Goal: Task Accomplishment & Management: Complete application form

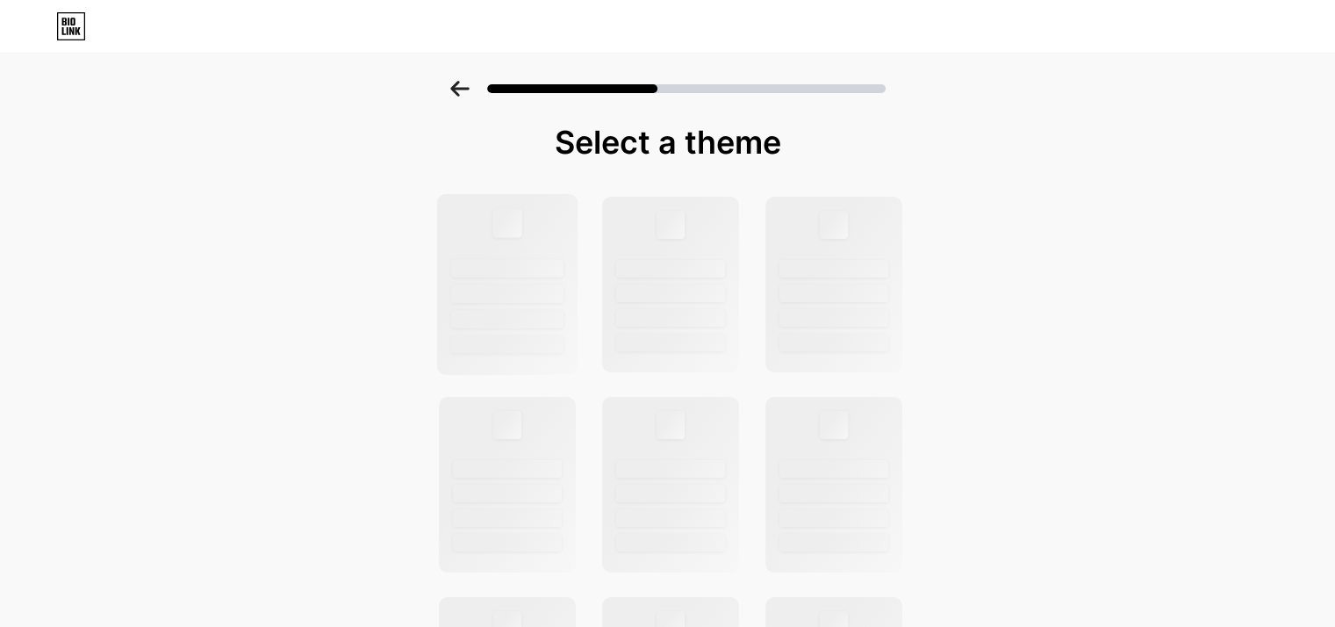
click at [488, 275] on div at bounding box center [507, 268] width 112 height 18
click at [499, 247] on div at bounding box center [506, 284] width 141 height 181
click at [498, 247] on div at bounding box center [506, 284] width 141 height 181
click at [498, 246] on div at bounding box center [506, 284] width 141 height 181
click at [509, 243] on div at bounding box center [506, 284] width 141 height 181
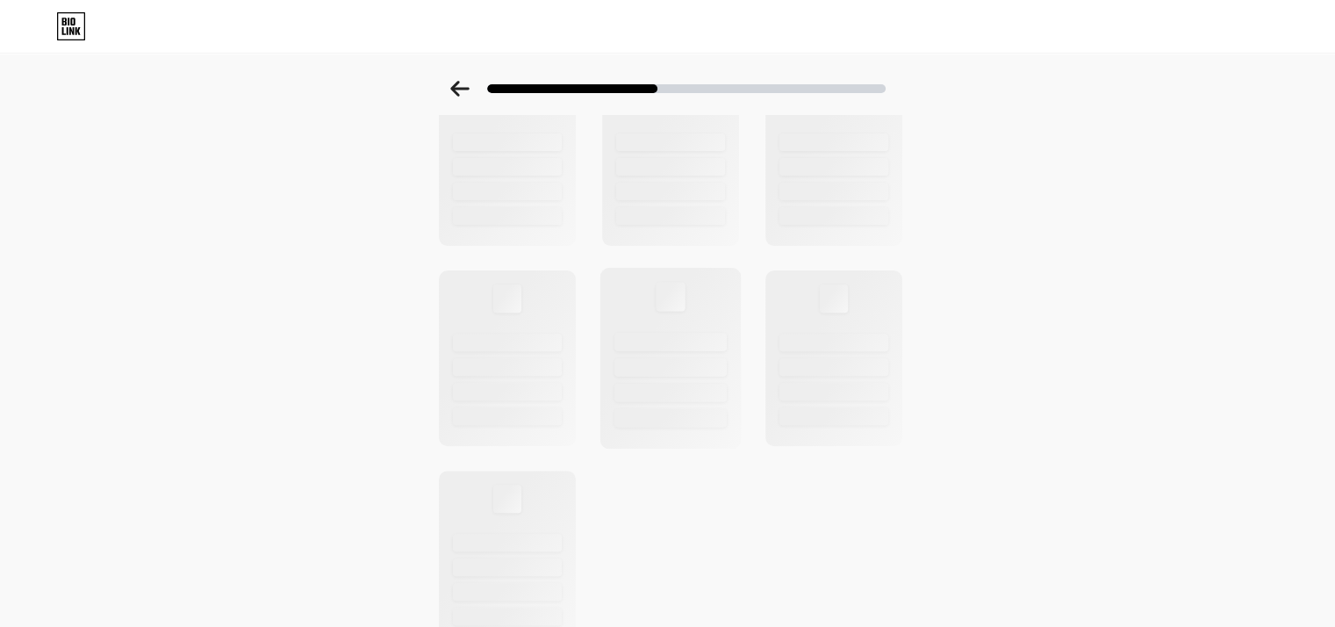
scroll to position [615, 0]
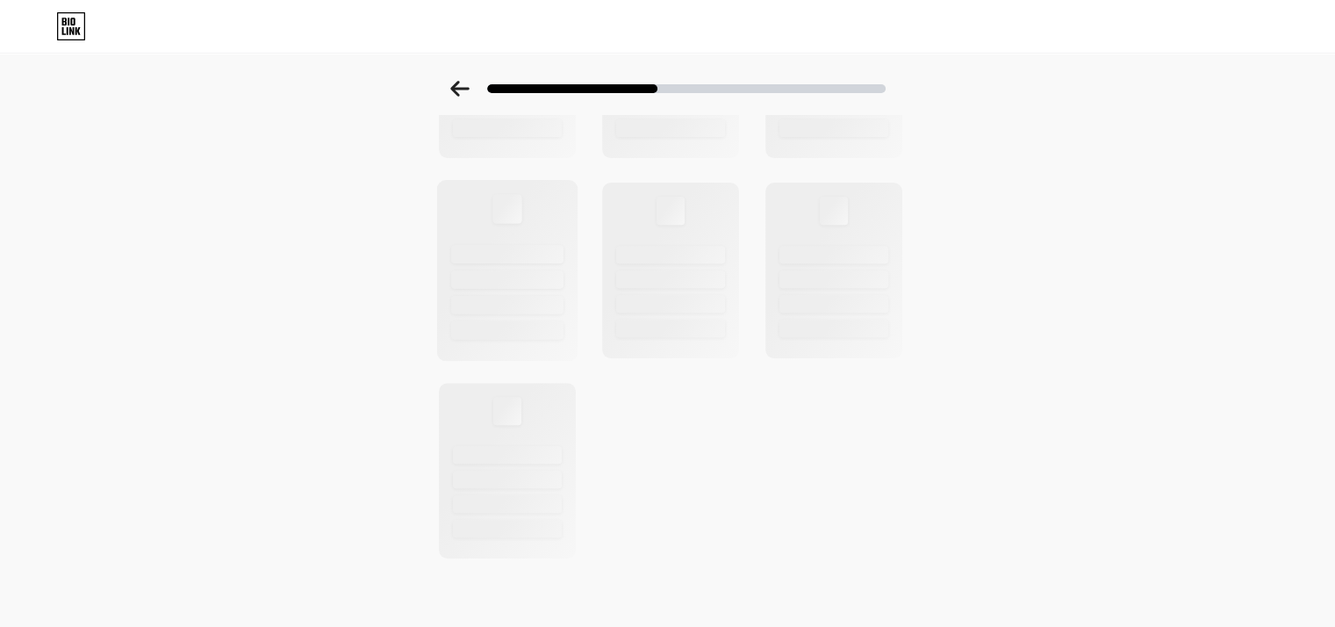
click at [523, 301] on div at bounding box center [507, 305] width 112 height 18
click at [74, 27] on icon at bounding box center [71, 26] width 30 height 28
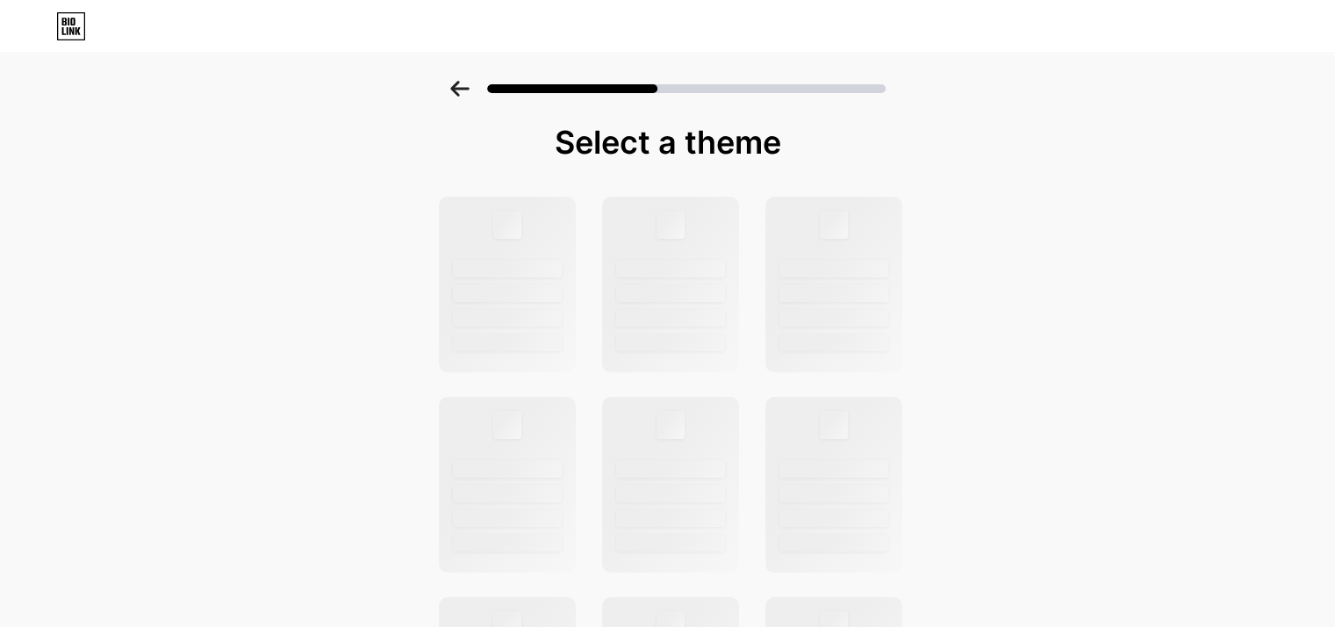
click at [66, 28] on icon at bounding box center [71, 26] width 30 height 28
click at [178, 270] on div "Selecione um tema" at bounding box center [667, 628] width 1335 height 1094
click at [660, 147] on div "Select a theme" at bounding box center [667, 142] width 465 height 35
click at [534, 264] on div at bounding box center [507, 268] width 112 height 18
click at [494, 296] on div at bounding box center [507, 293] width 112 height 18
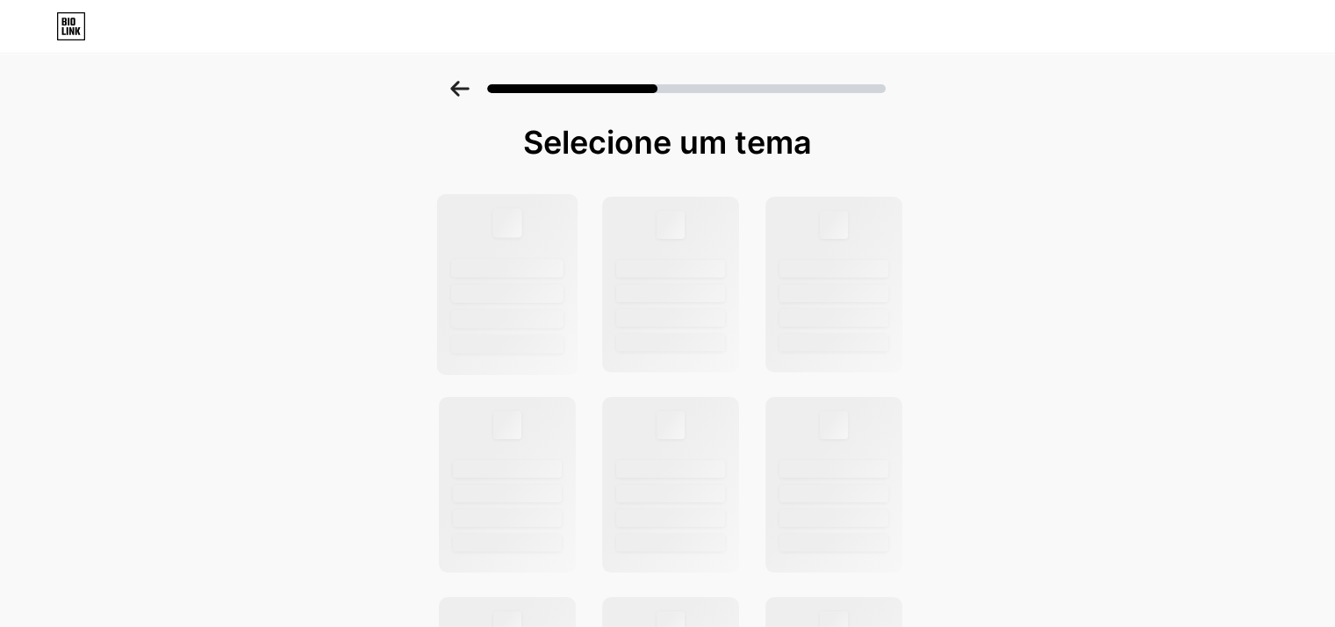
click at [498, 345] on div at bounding box center [507, 344] width 112 height 18
click at [502, 446] on div at bounding box center [506, 484] width 141 height 181
click at [653, 299] on div at bounding box center [671, 293] width 112 height 18
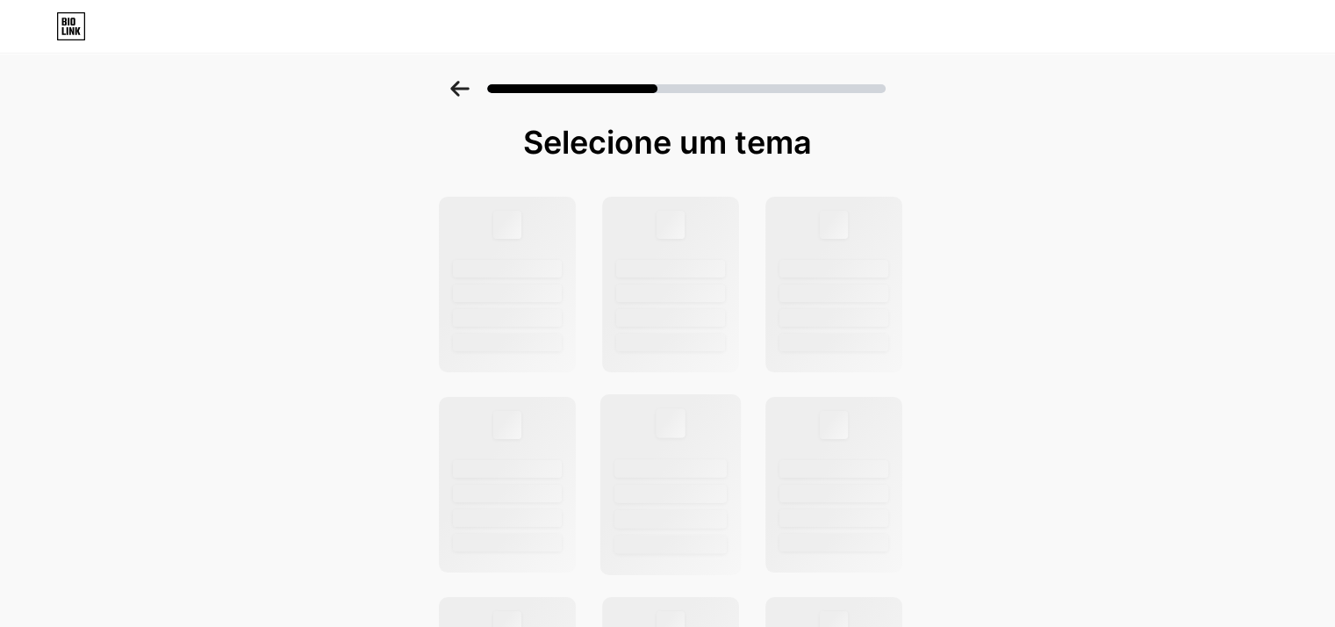
click at [665, 500] on div at bounding box center [671, 494] width 112 height 18
click at [850, 285] on div at bounding box center [834, 293] width 112 height 18
click at [840, 486] on div at bounding box center [834, 494] width 112 height 18
click at [506, 320] on div at bounding box center [507, 319] width 112 height 18
click at [528, 290] on div at bounding box center [507, 293] width 112 height 18
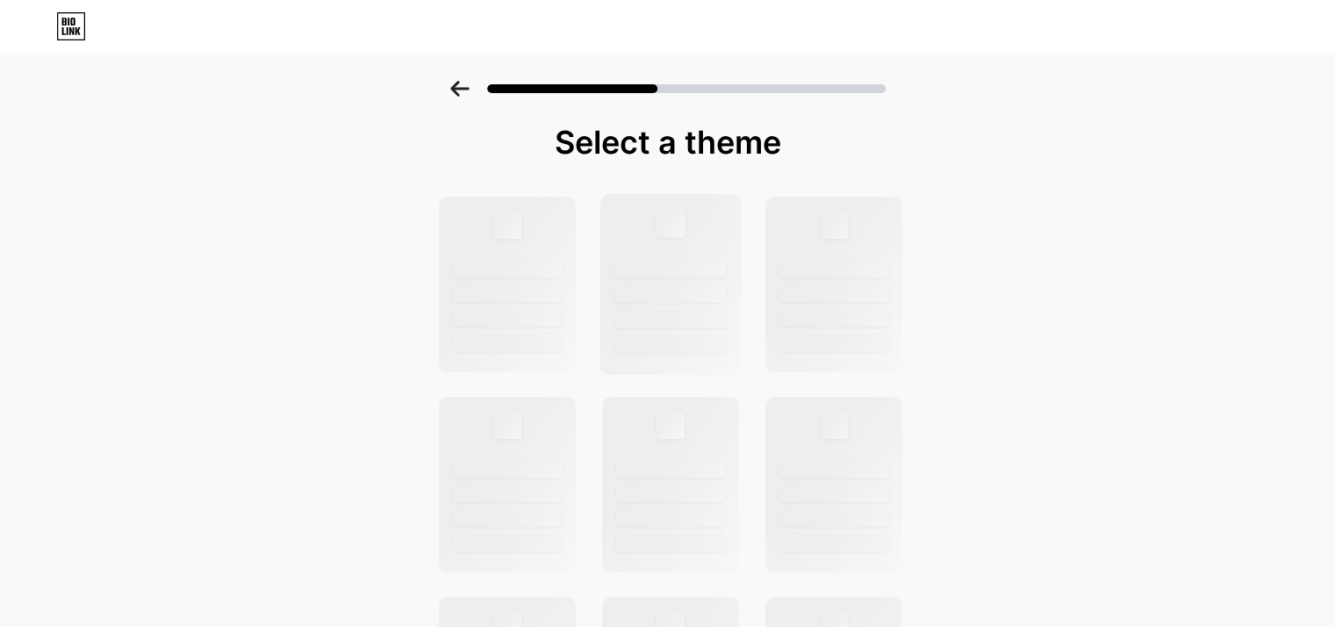
drag, startPoint x: 690, startPoint y: 290, endPoint x: 730, endPoint y: 284, distance: 40.9
click at [691, 290] on div at bounding box center [671, 293] width 112 height 18
click at [844, 275] on div at bounding box center [834, 268] width 112 height 18
